Goal: Navigation & Orientation: Find specific page/section

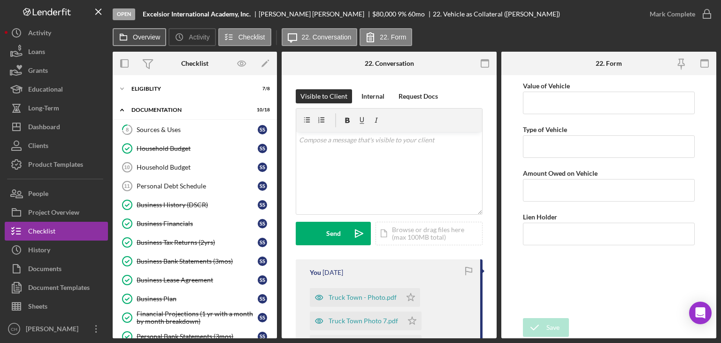
scroll to position [189, 0]
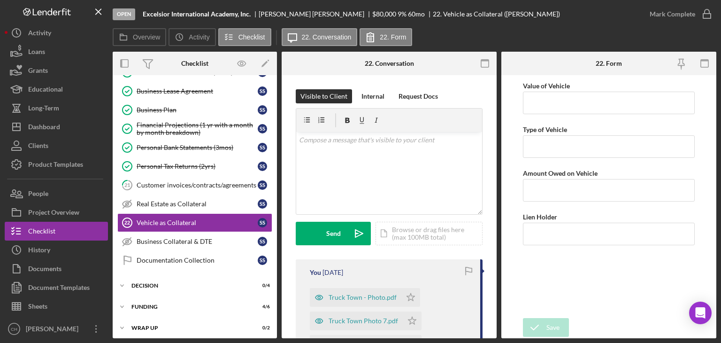
click at [51, 183] on div "Icon/History Activity Loans Grants Educational Long-Term Icon/Dashboard Dashboa…" at bounding box center [56, 180] width 103 height 315
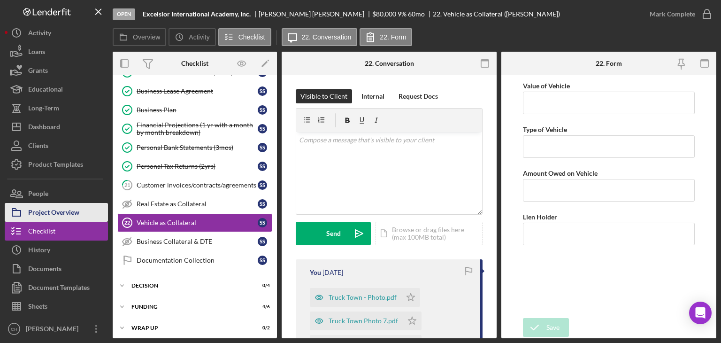
click at [51, 211] on div "Project Overview" at bounding box center [53, 213] width 51 height 21
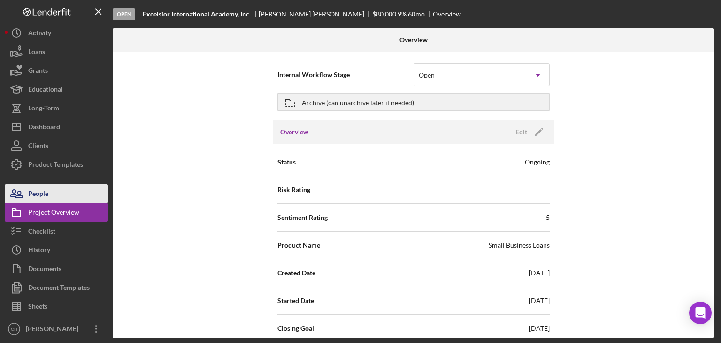
click at [46, 191] on div "People" at bounding box center [38, 194] width 20 height 21
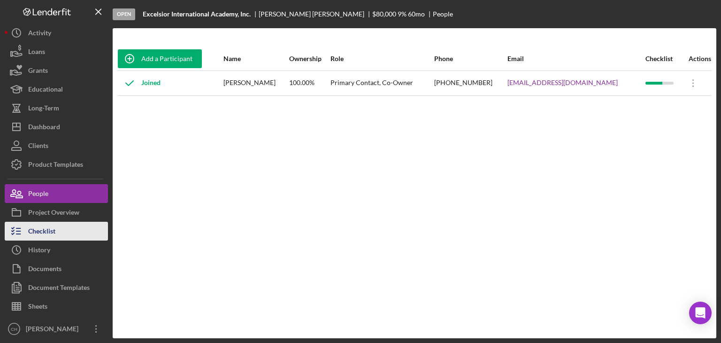
click at [36, 230] on div "Checklist" at bounding box center [41, 232] width 27 height 21
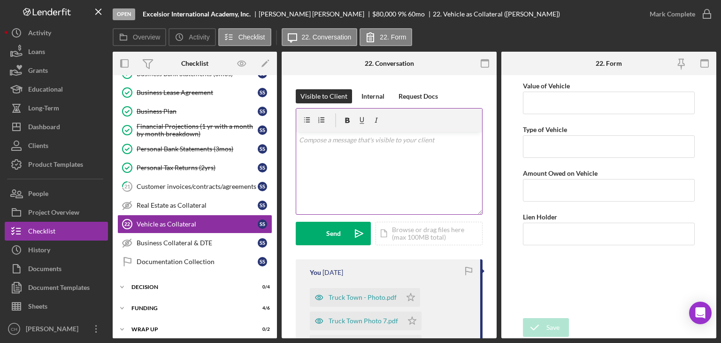
scroll to position [189, 0]
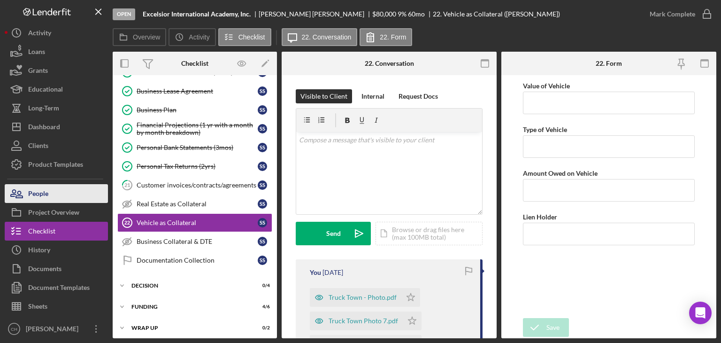
click at [42, 198] on div "People" at bounding box center [38, 194] width 20 height 21
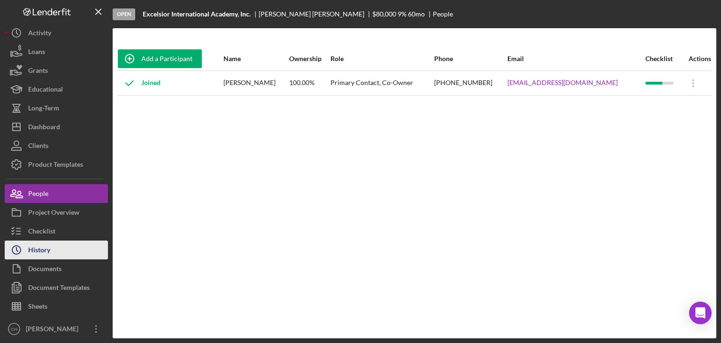
click at [43, 253] on div "History" at bounding box center [39, 250] width 22 height 21
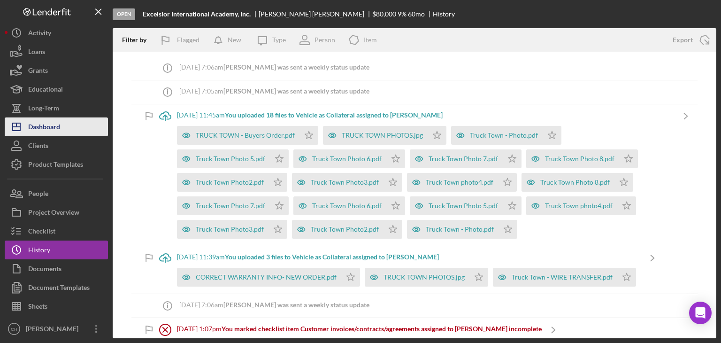
click at [57, 122] on div "Dashboard" at bounding box center [44, 127] width 32 height 21
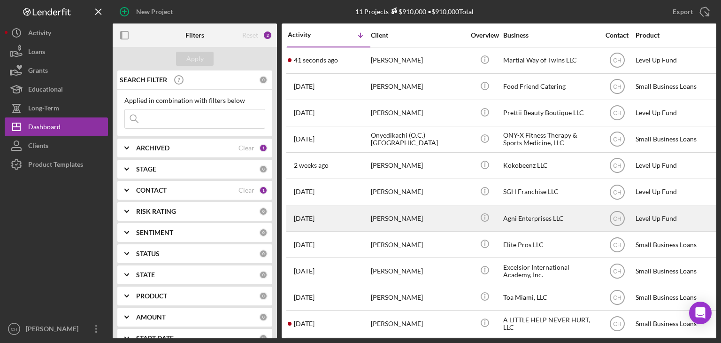
click at [409, 215] on div "[PERSON_NAME]" at bounding box center [418, 218] width 94 height 25
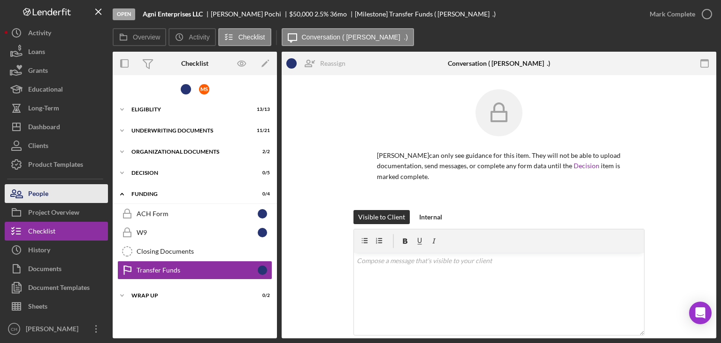
click at [19, 198] on icon "button" at bounding box center [19, 194] width 7 height 7
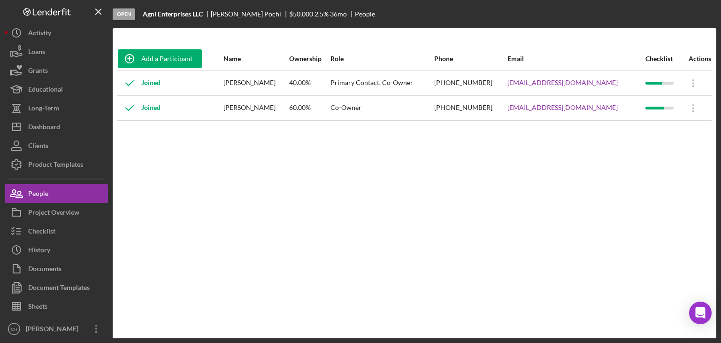
click at [196, 108] on div "Joined" at bounding box center [170, 107] width 105 height 23
click at [55, 234] on button "Checklist" at bounding box center [56, 231] width 103 height 19
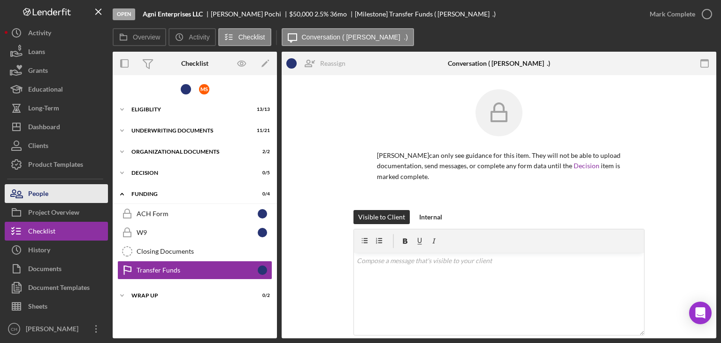
click at [64, 192] on button "People" at bounding box center [56, 193] width 103 height 19
